Goal: Transaction & Acquisition: Obtain resource

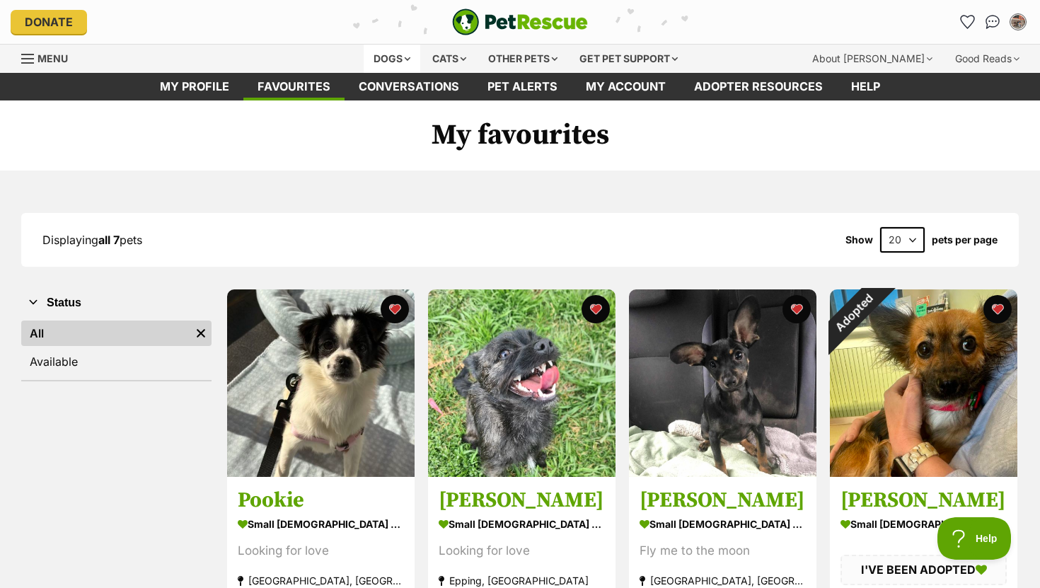
click at [387, 60] on div "Dogs" at bounding box center [392, 59] width 57 height 28
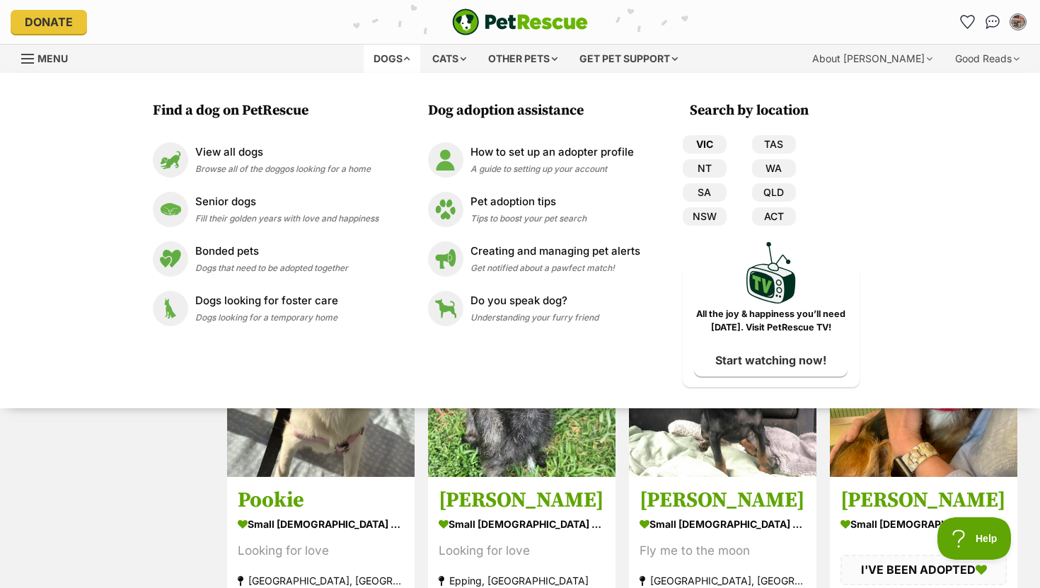
click at [705, 143] on link "VIC" at bounding box center [705, 144] width 44 height 18
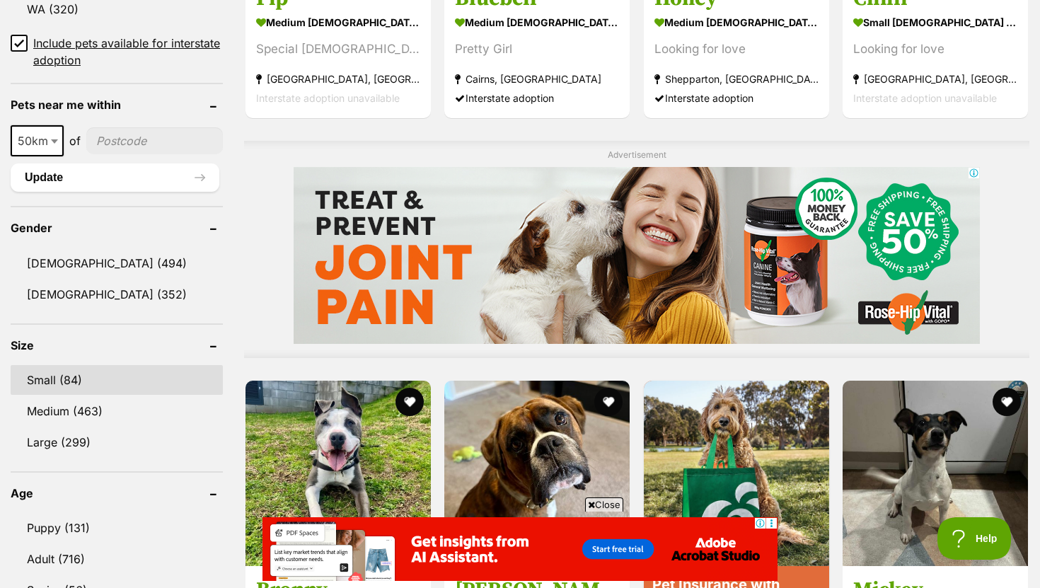
click at [100, 379] on link "Small (84)" at bounding box center [117, 380] width 212 height 30
